Goal: Check status: Check status

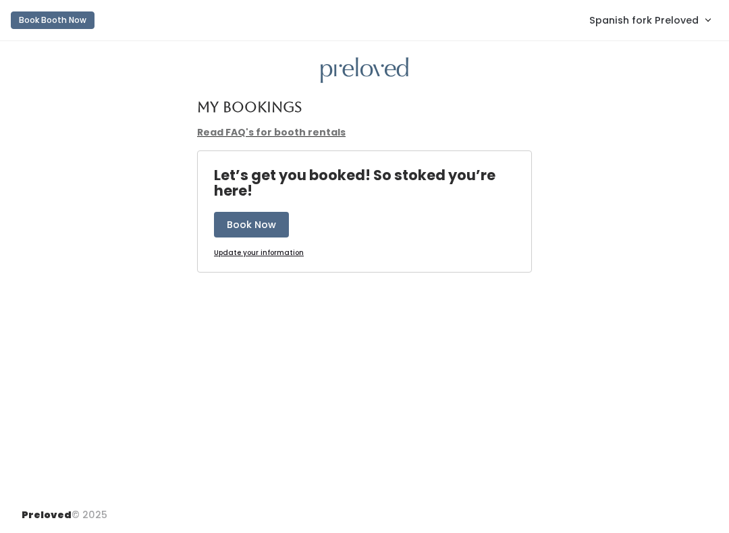
click at [684, 16] on span "Spanish fork Preloved" at bounding box center [643, 20] width 109 height 15
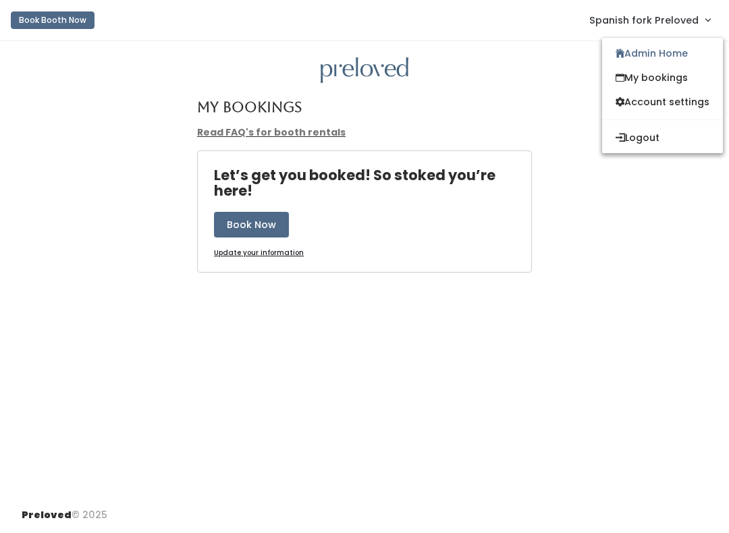
click at [675, 76] on link "My bookings" at bounding box center [662, 77] width 121 height 24
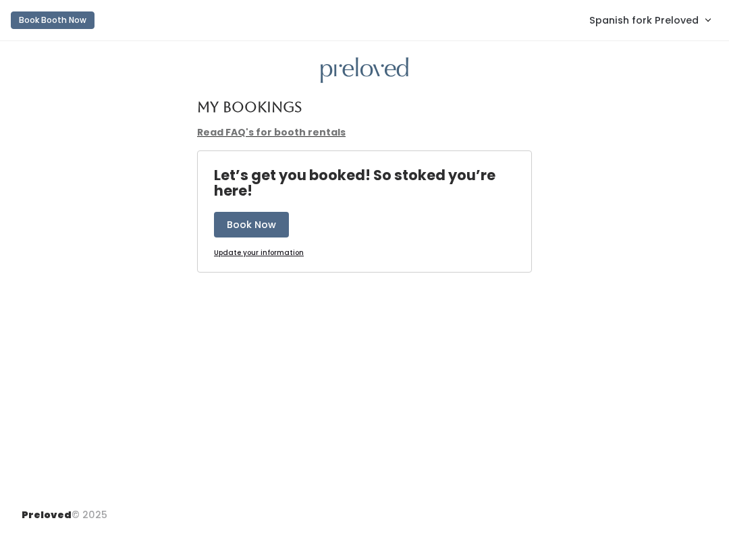
click at [691, 24] on span "Spanish fork Preloved" at bounding box center [643, 20] width 109 height 15
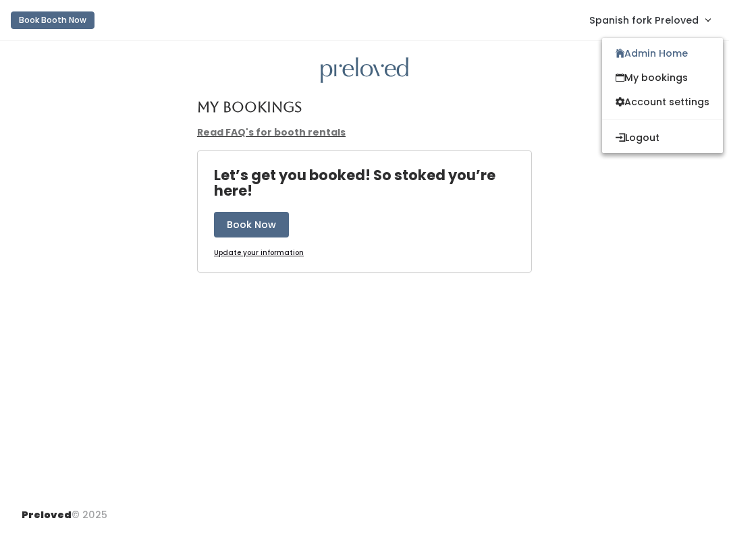
click at [680, 59] on link "Admin Home" at bounding box center [662, 53] width 121 height 24
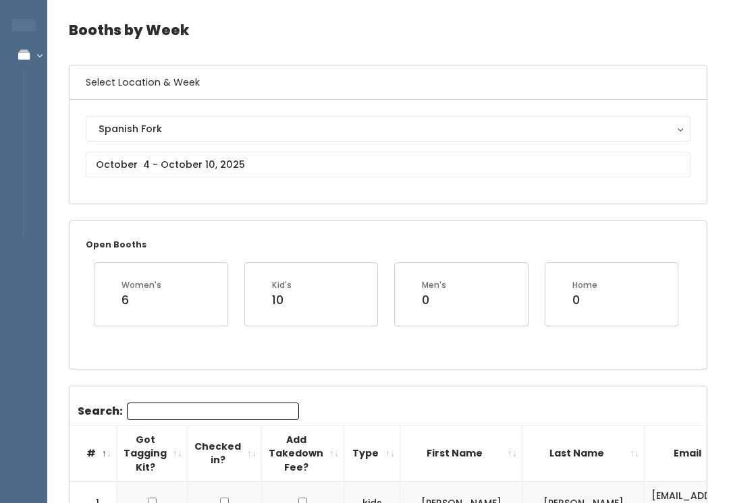
scroll to position [45, 0]
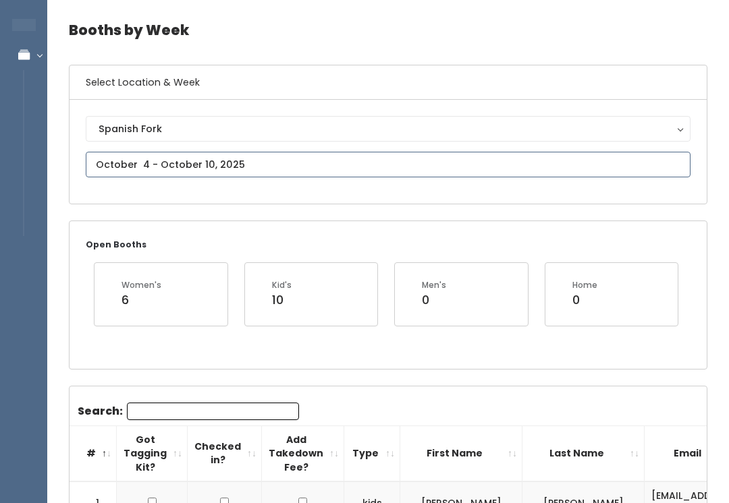
click at [460, 173] on input "text" at bounding box center [388, 165] width 605 height 26
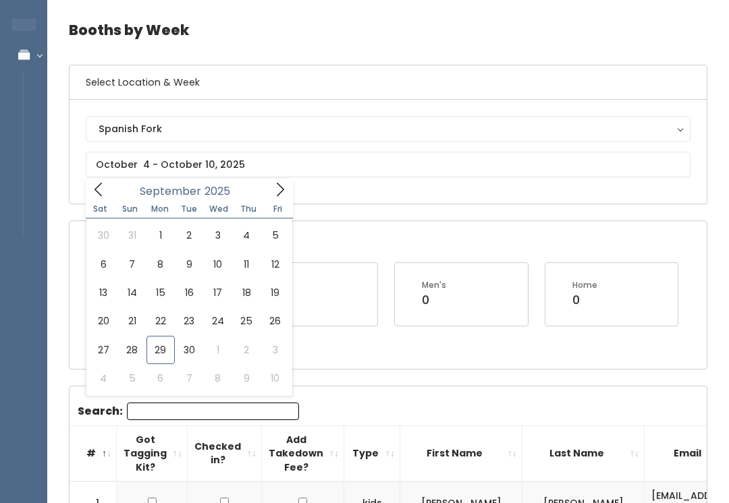
click at [398, 244] on div "Open Booths Women's 6 Kid's 10 Men's 0 Home 0" at bounding box center [388, 294] width 637 height 147
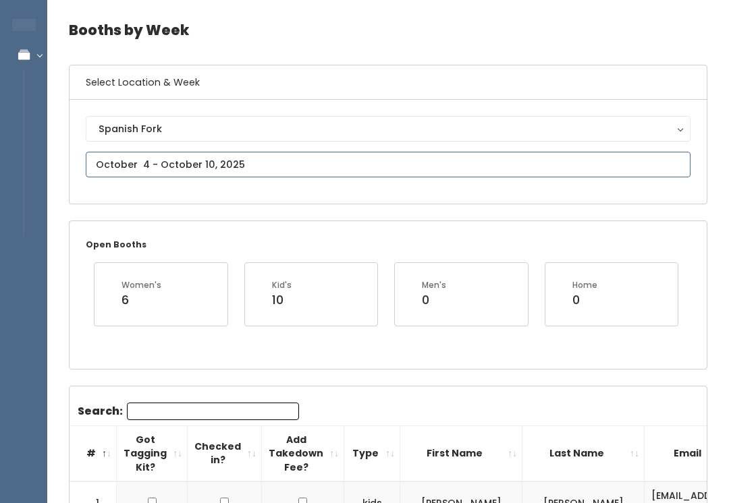
click at [566, 167] on input "text" at bounding box center [388, 165] width 605 height 26
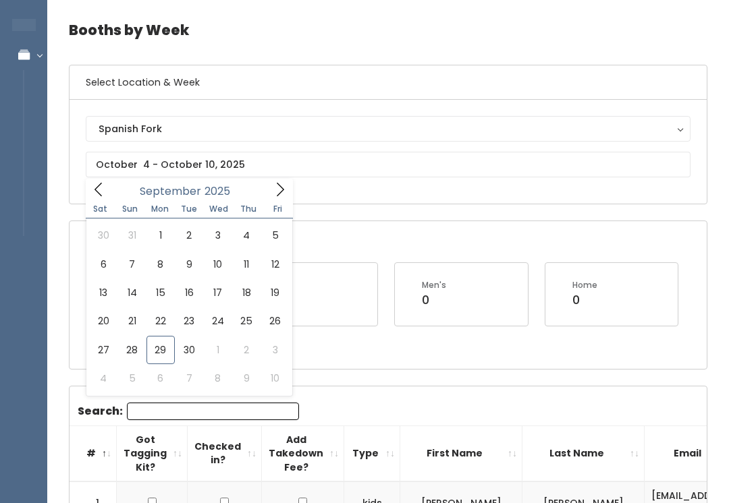
click at [436, 245] on div "Open Booths Women's 6 Kid's 10 Men's 0 Home 0" at bounding box center [388, 294] width 637 height 147
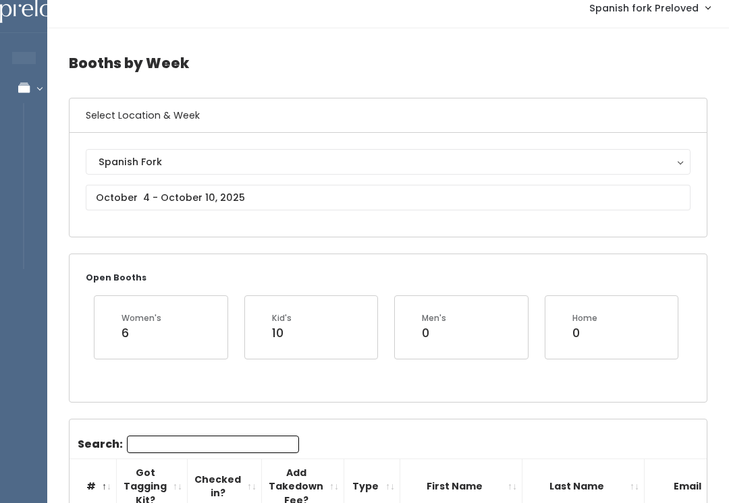
scroll to position [0, 0]
